Goal: Transaction & Acquisition: Purchase product/service

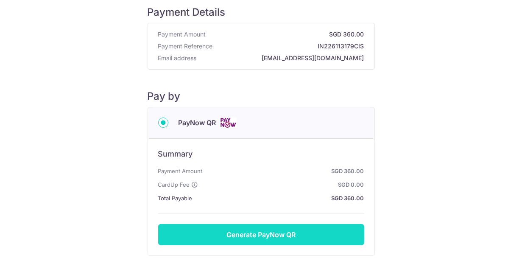
scroll to position [85, 0]
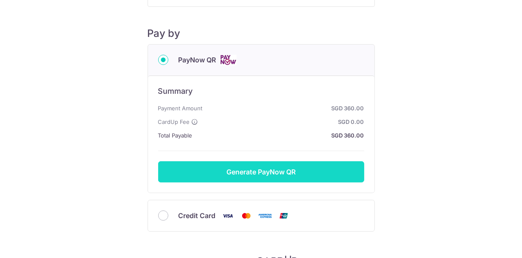
click at [269, 167] on button "Generate PayNow QR" at bounding box center [261, 171] width 206 height 21
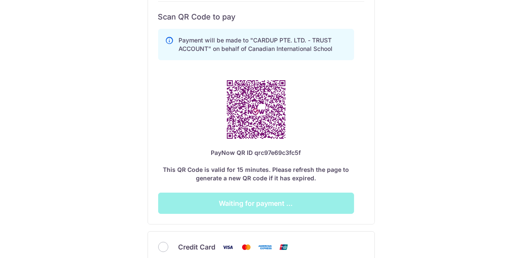
scroll to position [312, 0]
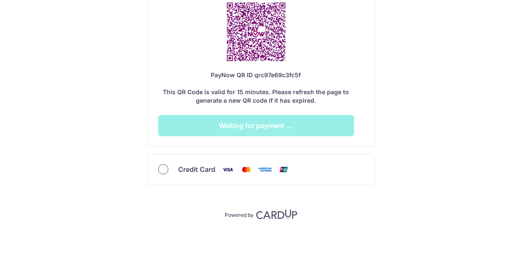
click at [161, 167] on input "Credit Card" at bounding box center [163, 169] width 10 height 10
radio input "true"
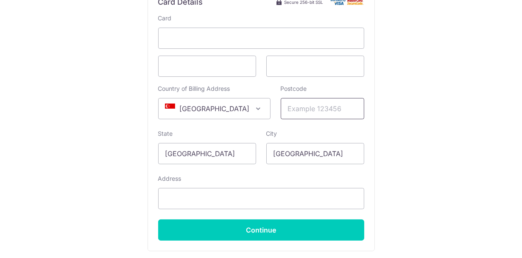
scroll to position [166, 0]
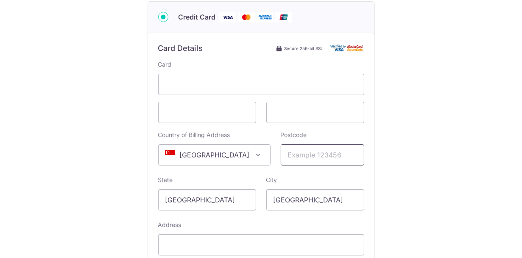
click at [297, 157] on input "Postcode" at bounding box center [323, 154] width 84 height 21
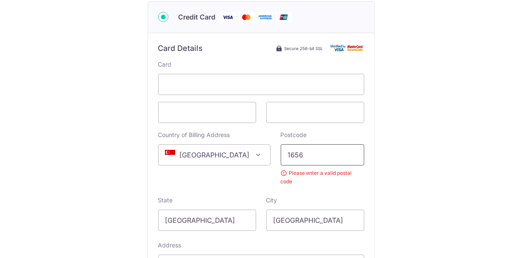
drag, startPoint x: 297, startPoint y: 157, endPoint x: 260, endPoint y: 152, distance: 36.8
click at [276, 152] on div "Postcode 1656 Please enter a valid postal code" at bounding box center [323, 158] width 94 height 55
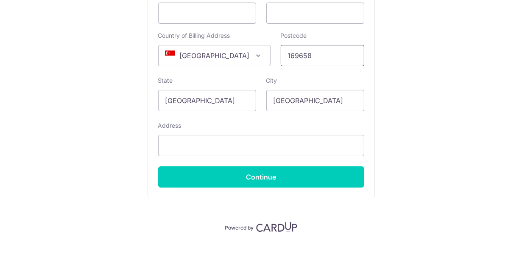
scroll to position [279, 0]
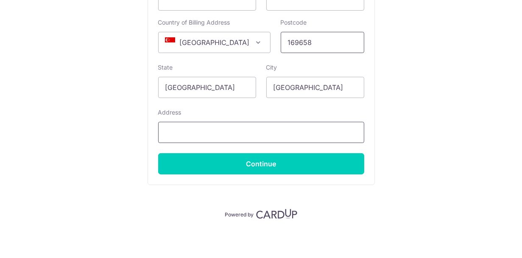
type input "169658"
click at [251, 127] on input "Address" at bounding box center [261, 132] width 206 height 21
type input "[STREET_ADDRESS]"
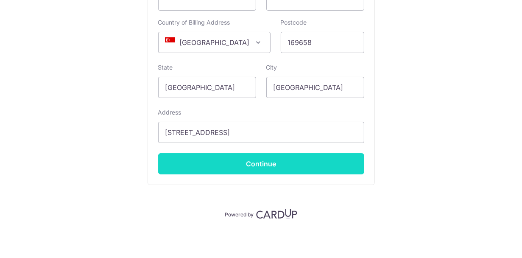
click at [283, 164] on input "Continue" at bounding box center [261, 163] width 206 height 21
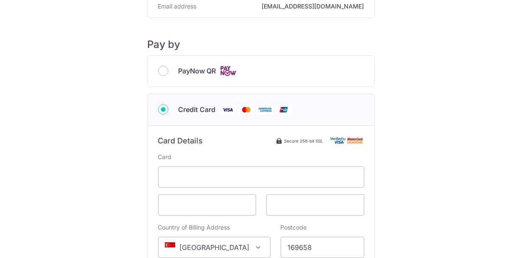
scroll to position [67, 0]
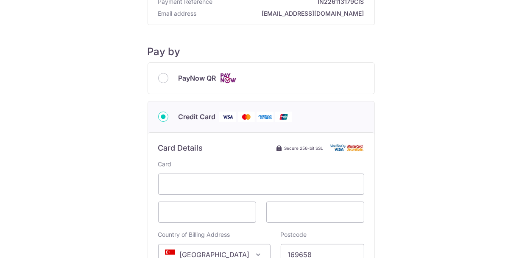
type input "**** 7654"
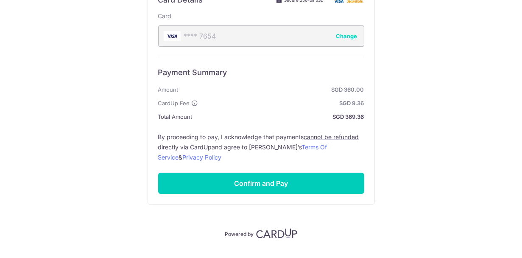
scroll to position [234, 0]
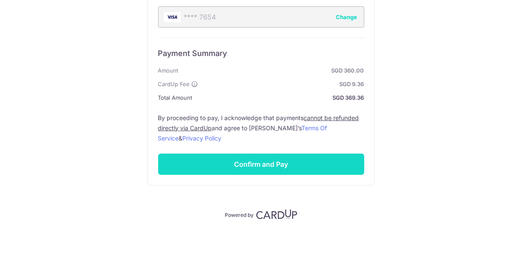
click at [233, 165] on input "Confirm and Pay" at bounding box center [261, 163] width 206 height 21
